Goal: Information Seeking & Learning: Understand process/instructions

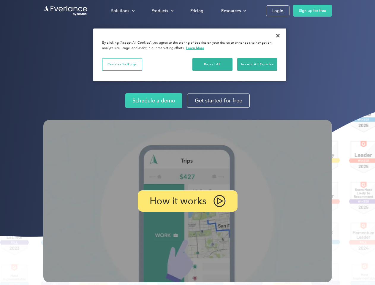
click at [187, 143] on img at bounding box center [187, 201] width 289 height 162
click at [123, 11] on div "Solutions" at bounding box center [120, 10] width 18 height 7
click at [162, 11] on div "Products" at bounding box center [159, 10] width 17 height 7
click at [233, 11] on div "Resources" at bounding box center [231, 10] width 20 height 7
click at [187, 201] on p "How it works" at bounding box center [178, 201] width 57 height 7
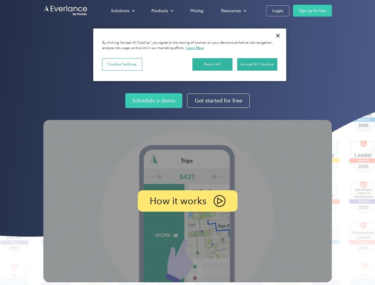
click at [122, 64] on button "Cookies Settings" at bounding box center [122, 64] width 40 height 12
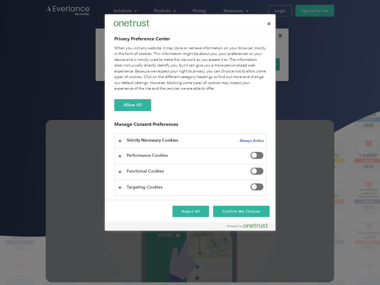
click at [213, 64] on div "When you visit any website, it may store or retrieve information on your browse…" at bounding box center [190, 68] width 152 height 46
click at [257, 64] on div "When you visit any website, it may store or retrieve information on your browse…" at bounding box center [190, 68] width 152 height 46
click at [278, 36] on div at bounding box center [190, 142] width 380 height 285
